Goal: Transaction & Acquisition: Subscribe to service/newsletter

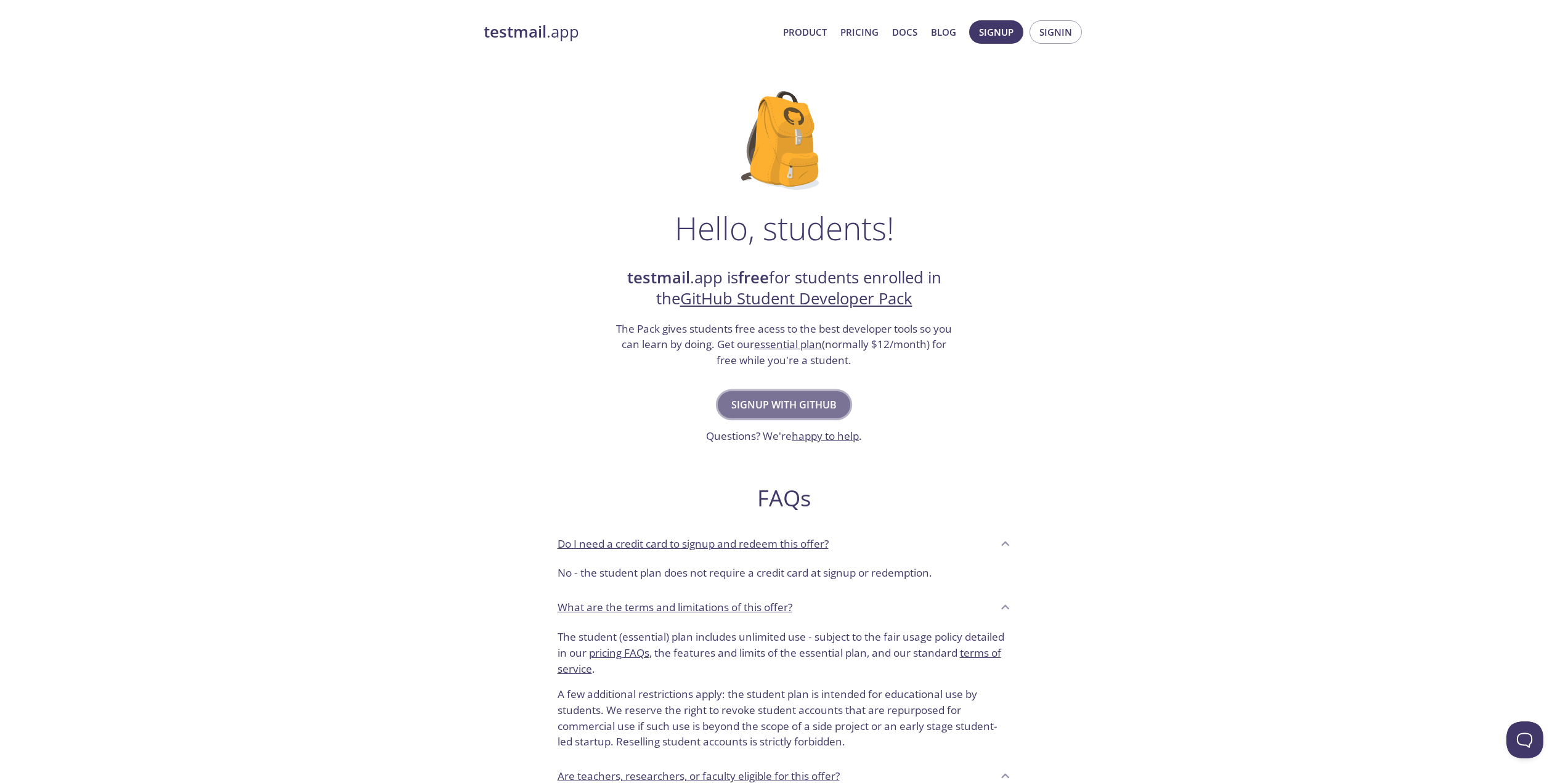
click at [785, 407] on span "Signup with GitHub" at bounding box center [784, 405] width 106 height 17
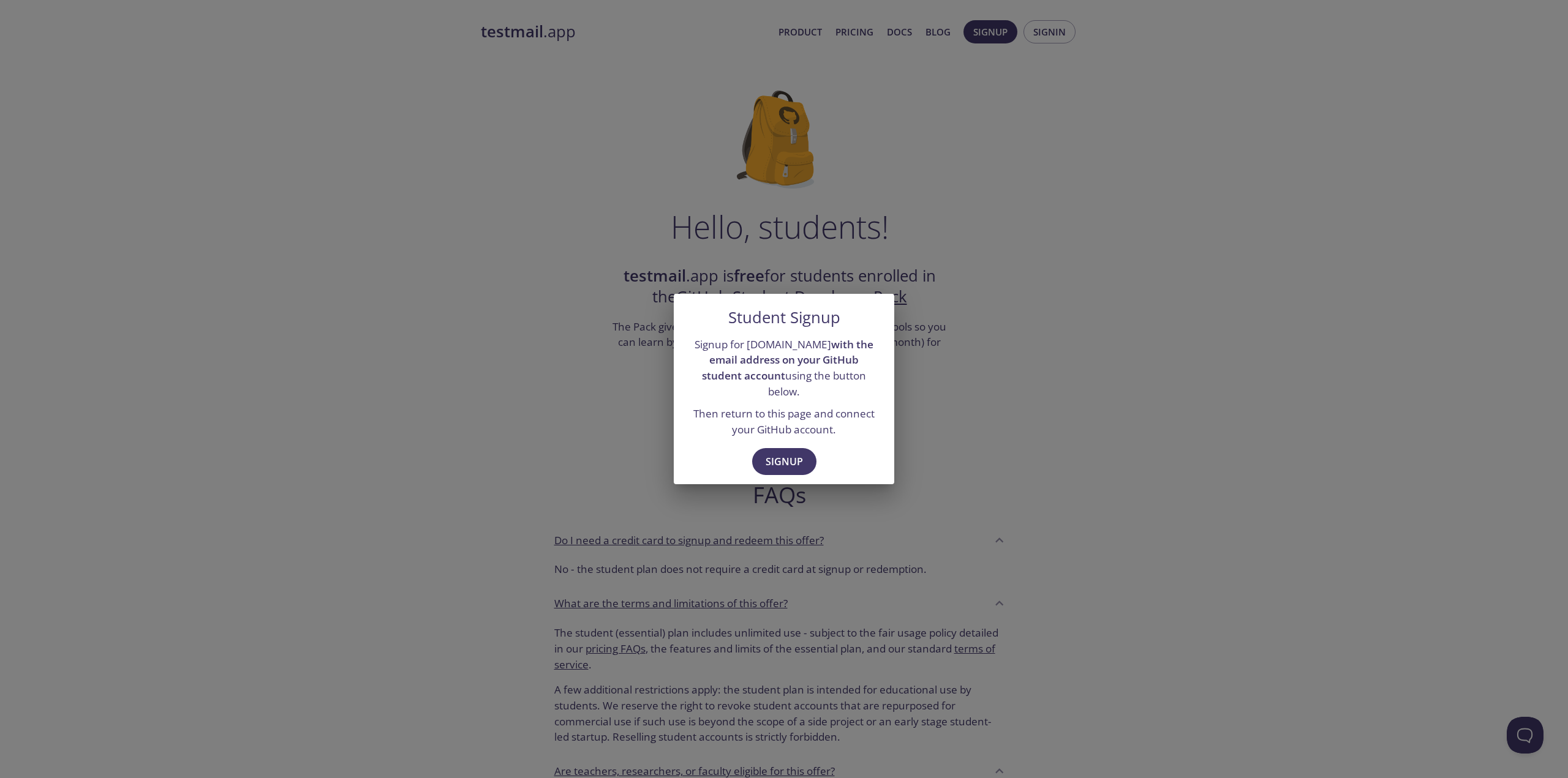
click at [648, 379] on div "Student Signup Signup for [DOMAIN_NAME] with the email address on your GitHub s…" at bounding box center [784, 389] width 1568 height 778
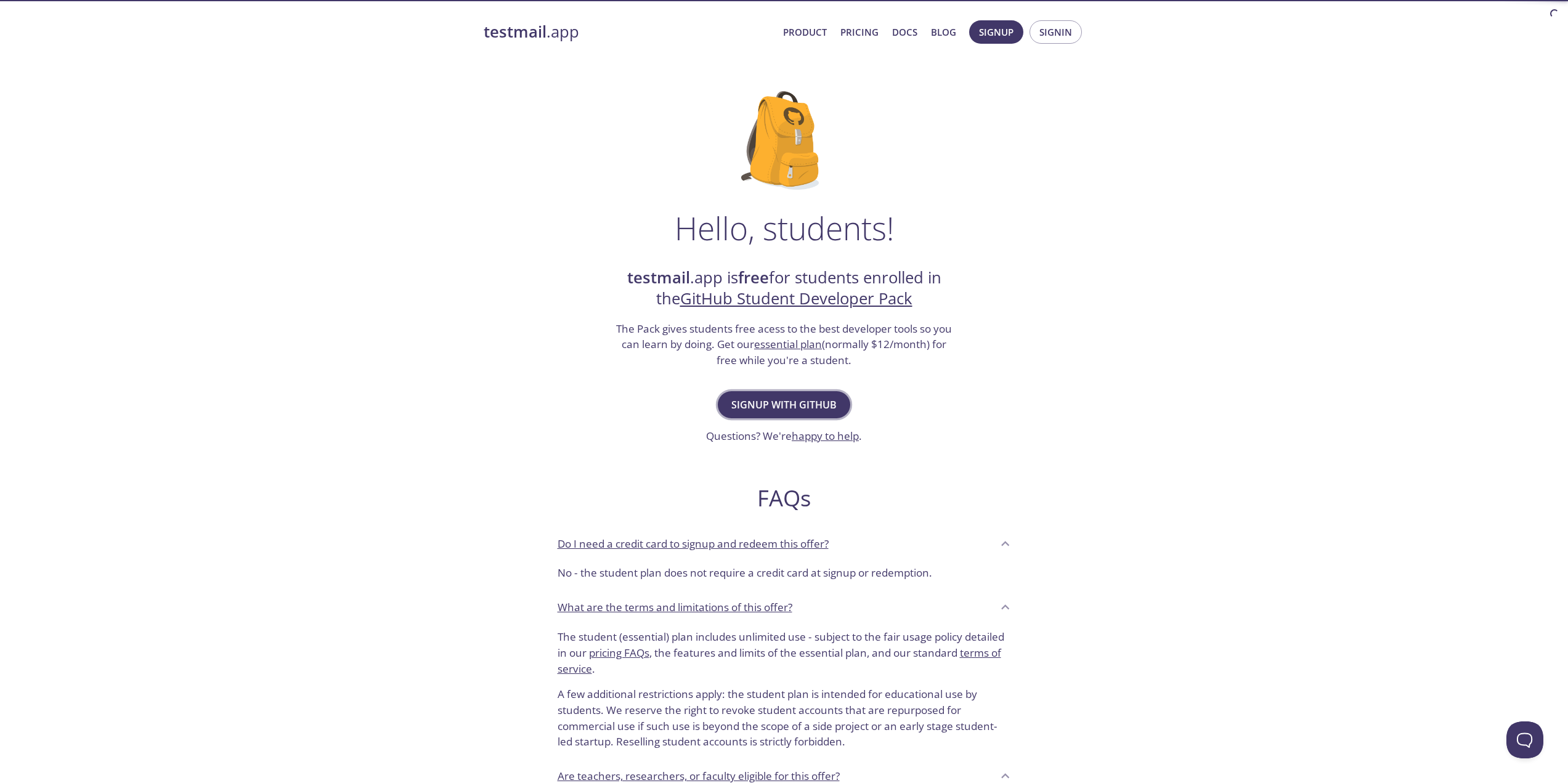
click at [744, 402] on span "Signup with GitHub" at bounding box center [784, 405] width 106 height 17
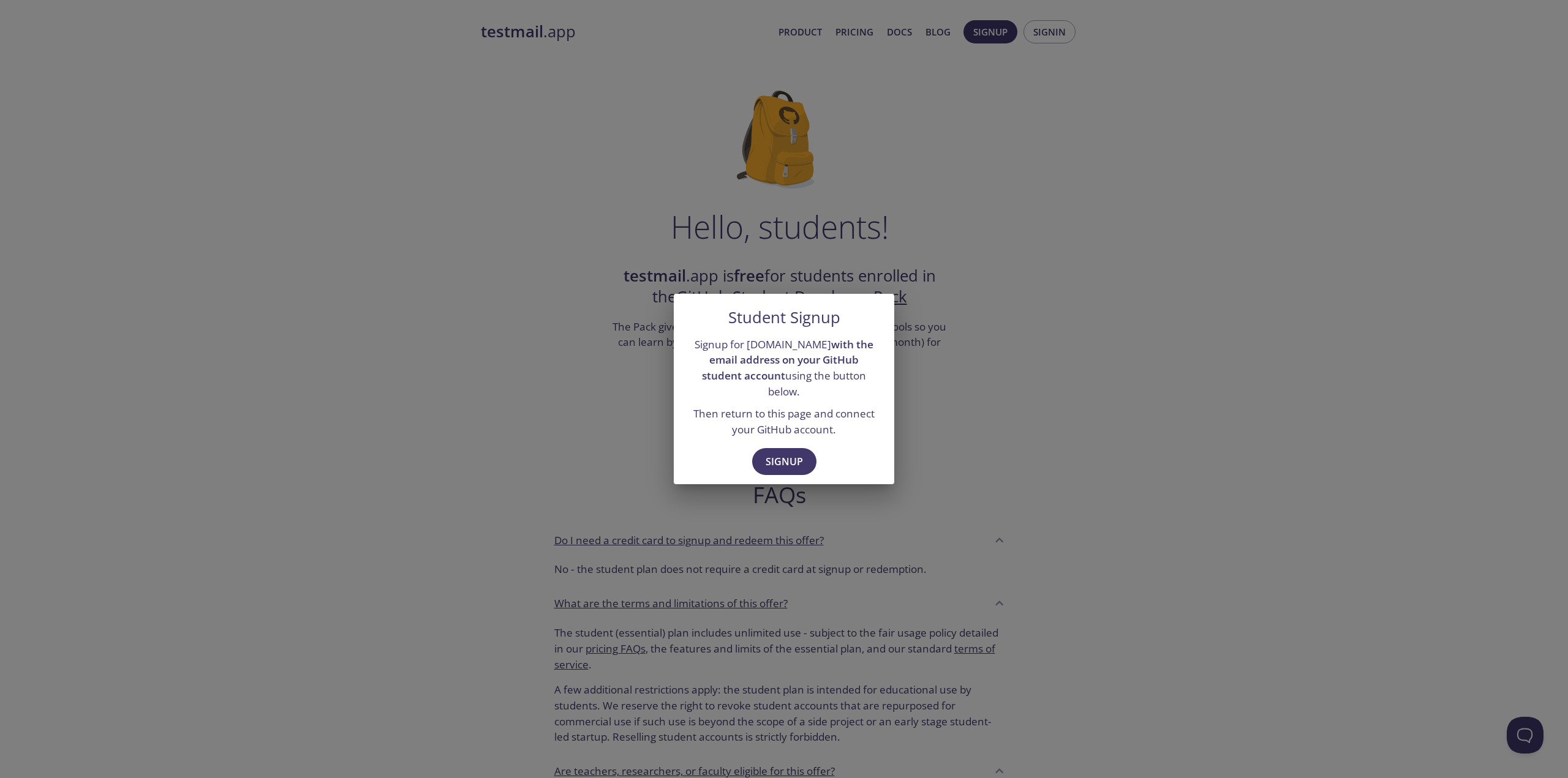
click at [749, 406] on p "Then return to this page and connect your GitHub account." at bounding box center [784, 421] width 191 height 31
click at [786, 457] on span "Signup" at bounding box center [784, 462] width 37 height 17
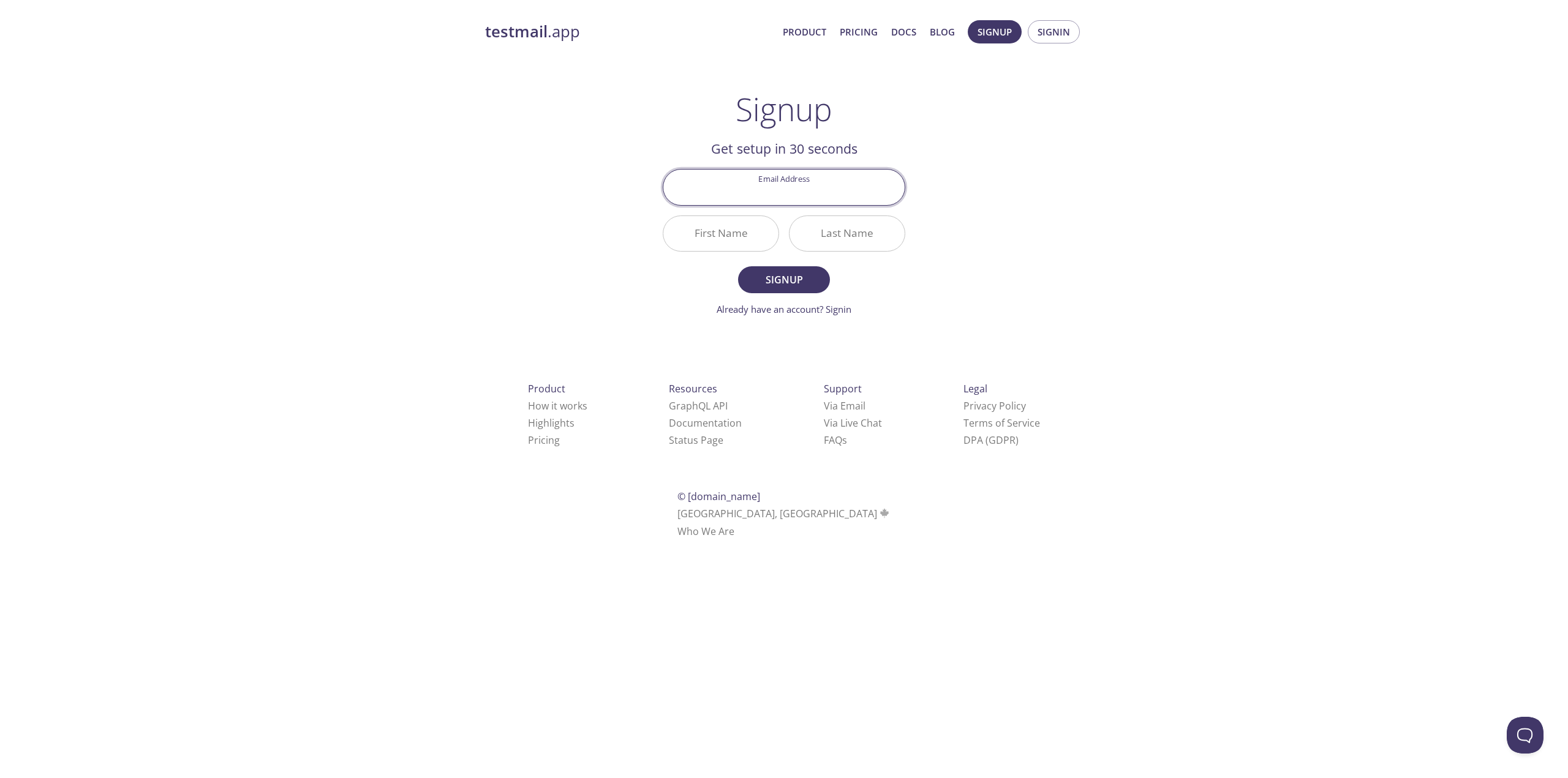
click at [775, 183] on input "Email Address" at bounding box center [784, 187] width 241 height 35
type input "[EMAIL_ADDRESS][DOMAIN_NAME]"
click at [734, 232] on input "First Name" at bounding box center [721, 233] width 115 height 35
type input "[PERSON_NAME]"
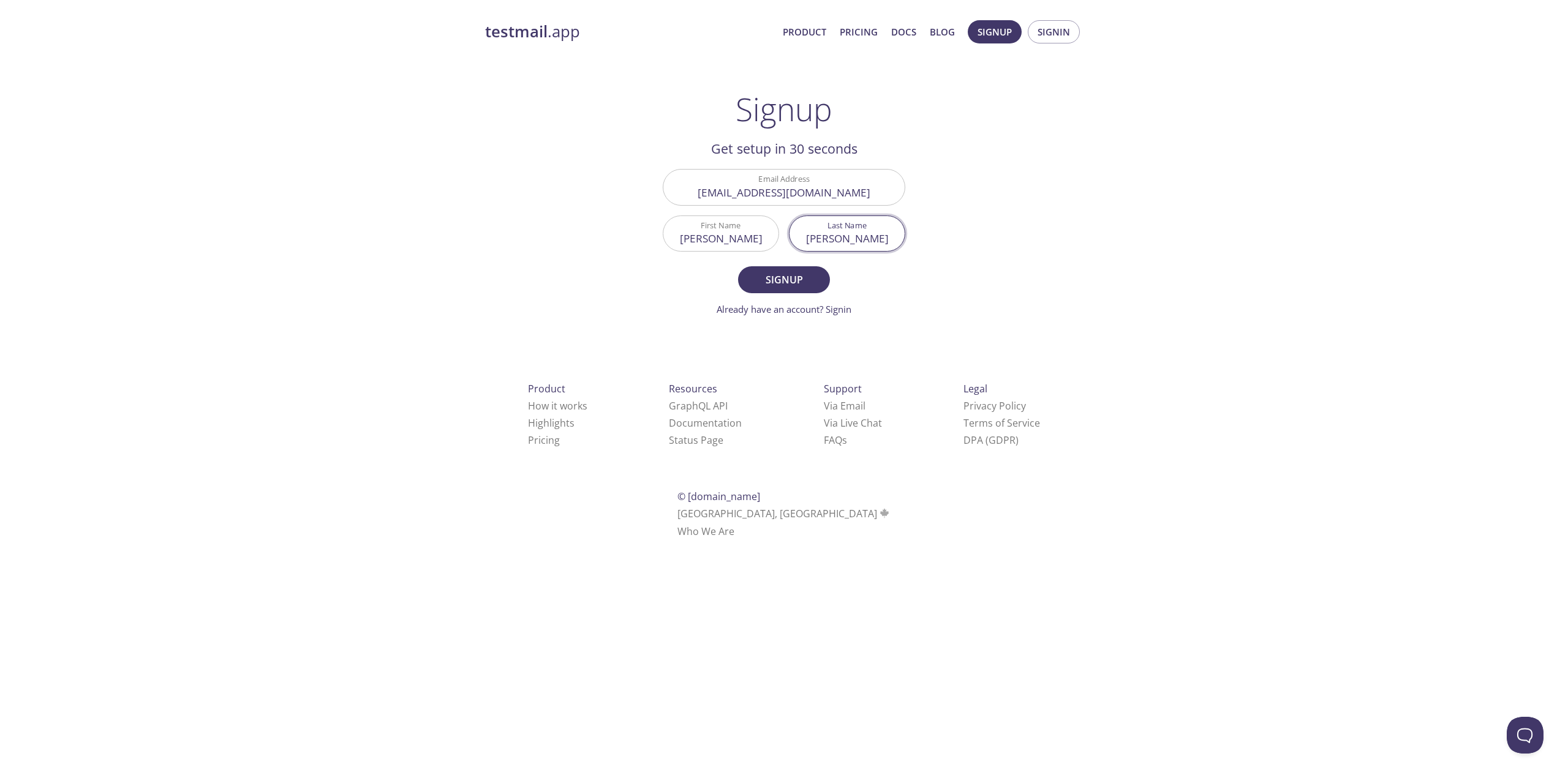
click at [738, 267] on button "Signup" at bounding box center [784, 280] width 92 height 27
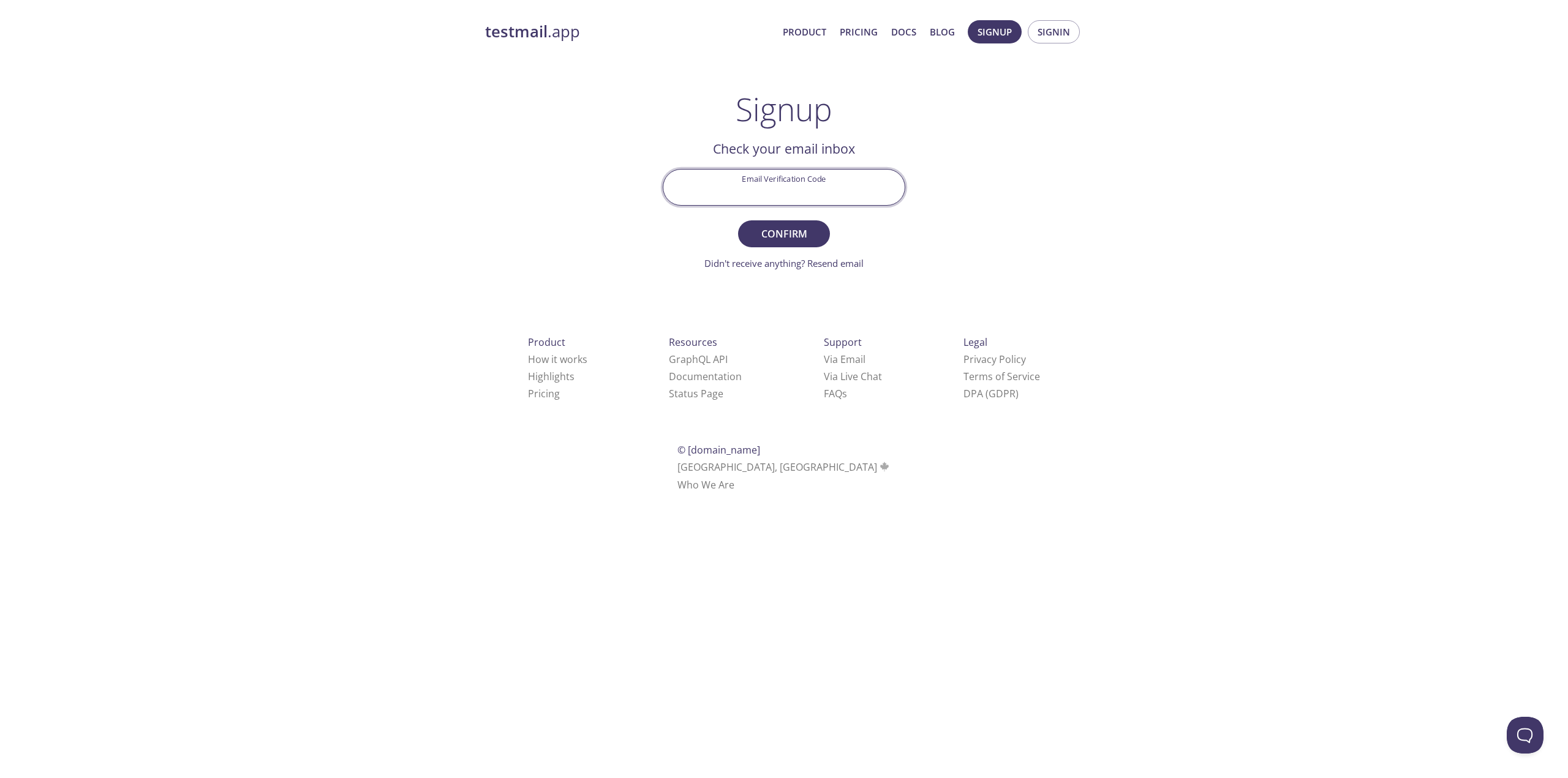
click at [770, 191] on input "Email Verification Code" at bounding box center [784, 187] width 241 height 35
paste input "JJEQYES"
type input "JJEQYES"
click at [774, 234] on span "Confirm" at bounding box center [784, 234] width 65 height 17
